Goal: Information Seeking & Learning: Learn about a topic

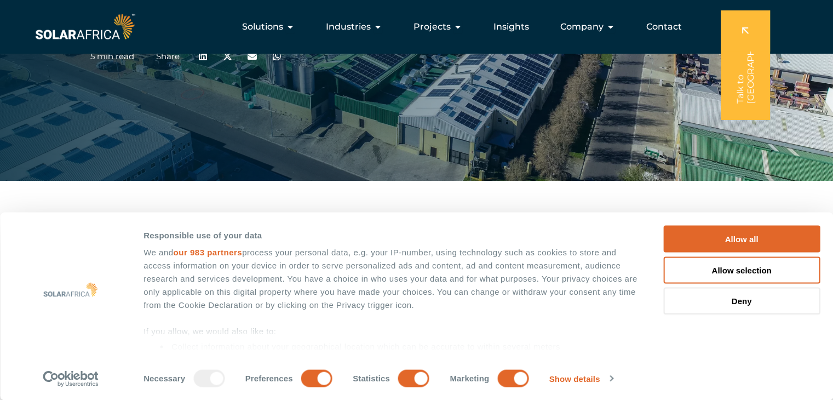
scroll to position [55, 0]
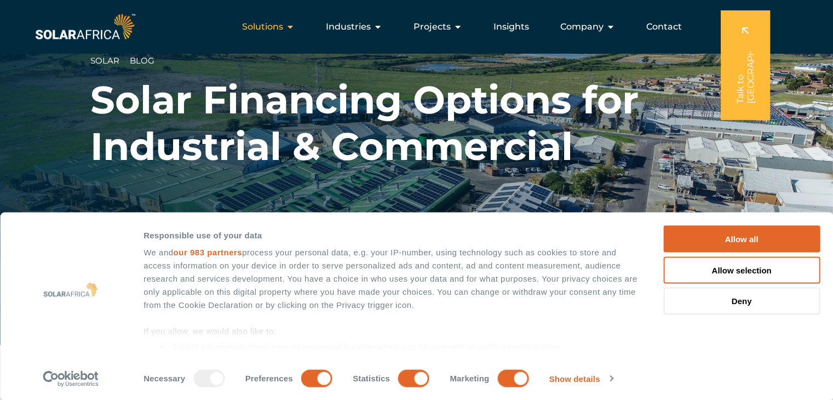
click at [287, 27] on div "Solutions Close Solutions Open Solutions" at bounding box center [268, 27] width 70 height 22
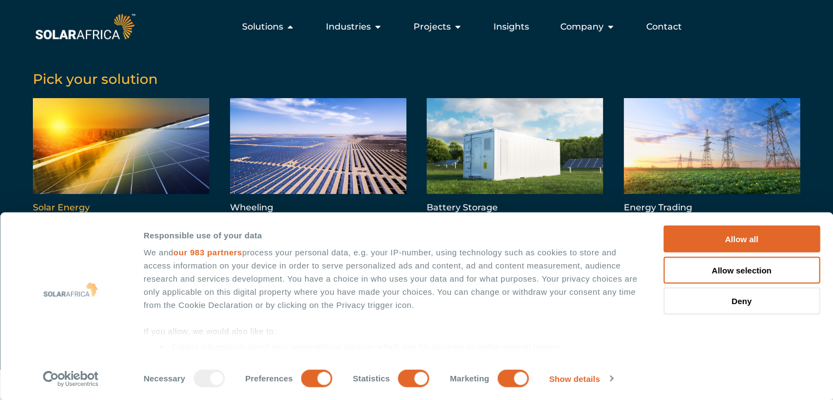
click at [77, 160] on link "Menu" at bounding box center [121, 157] width 176 height 118
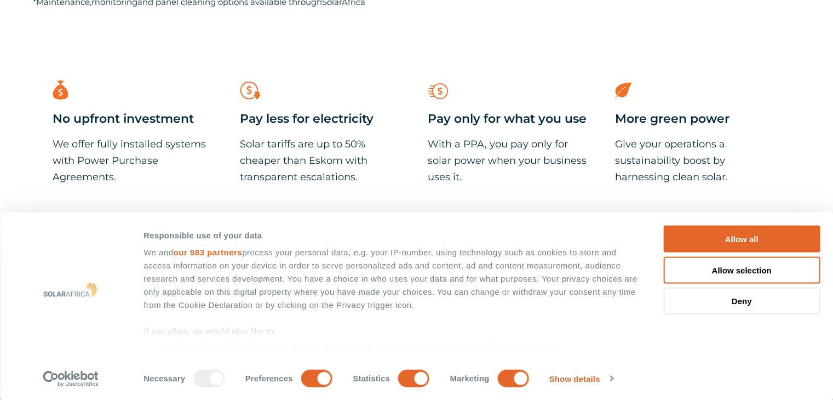
scroll to position [986, 0]
